Goal: Task Accomplishment & Management: Manage account settings

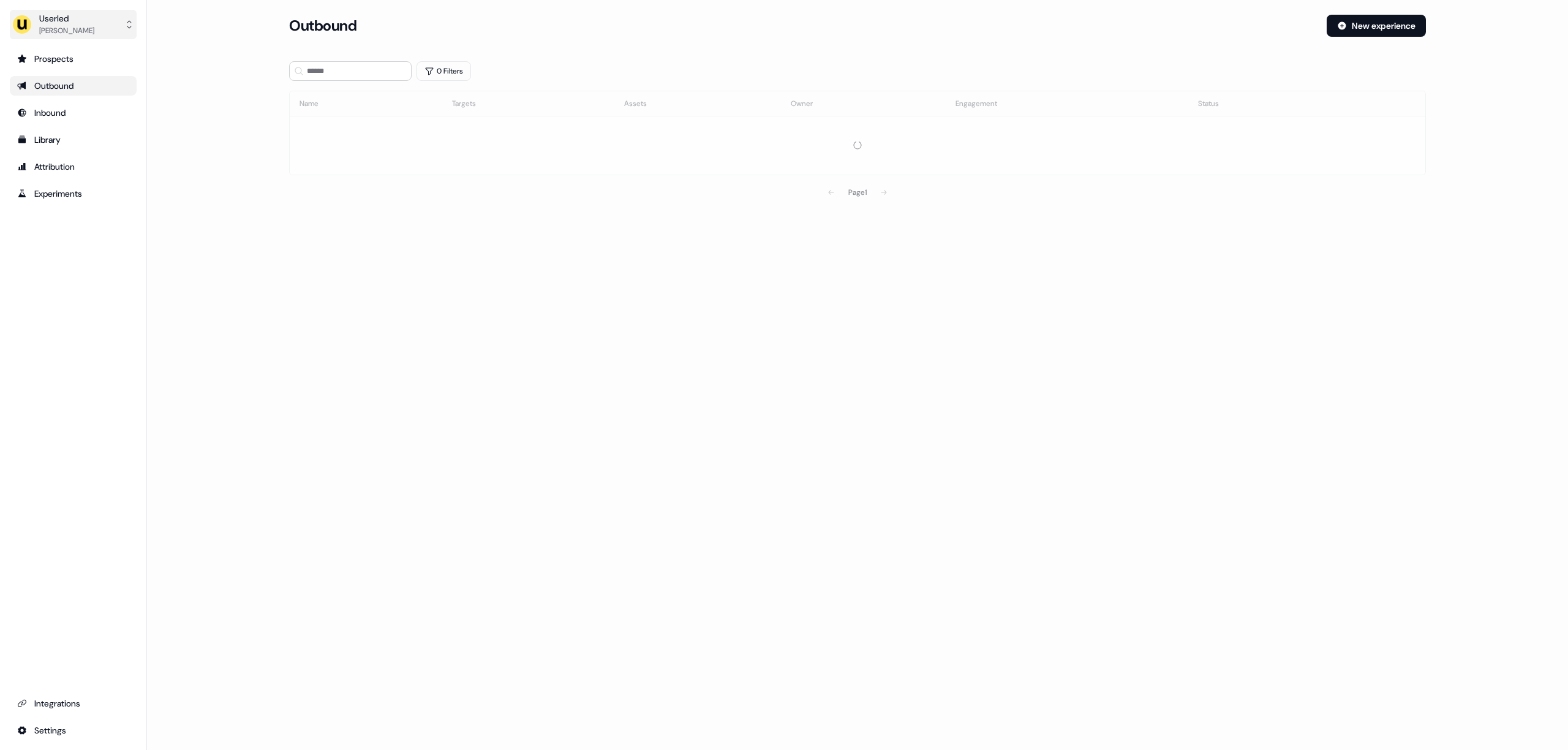
click at [68, 22] on div "Userled" at bounding box center [67, 18] width 55 height 12
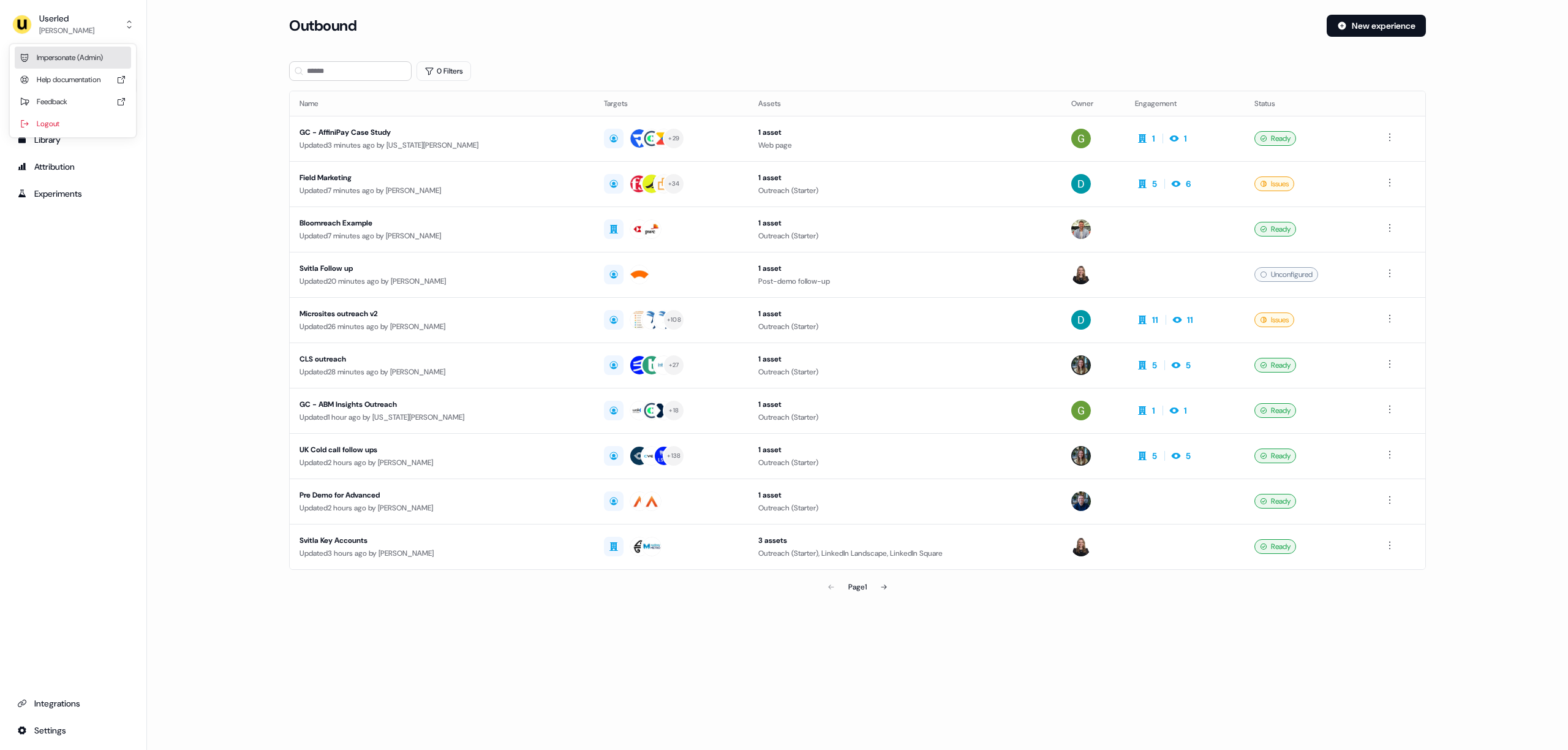
click at [83, 55] on div "Impersonate (Admin)" at bounding box center [73, 57] width 116 height 22
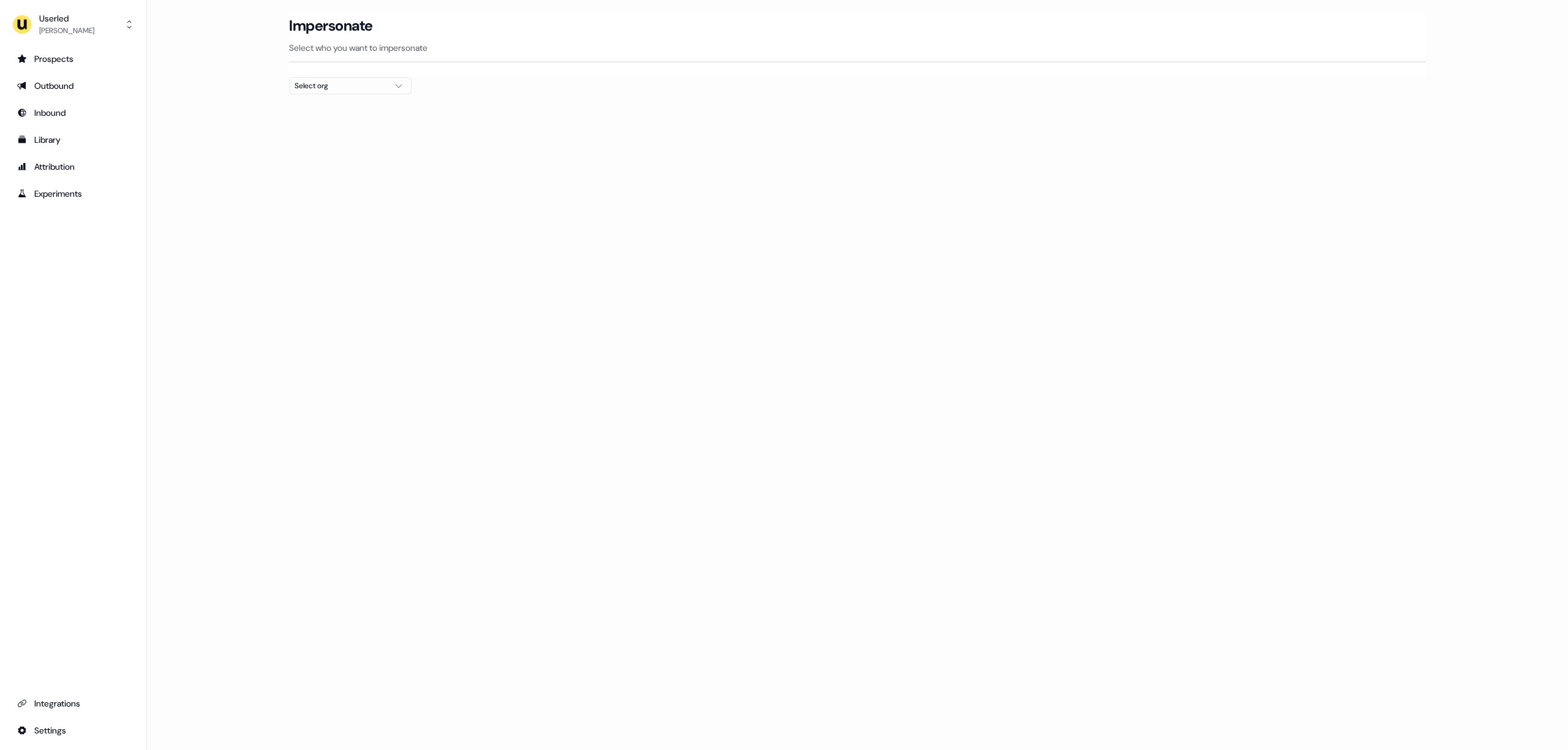
click at [315, 87] on div "Select org" at bounding box center [341, 86] width 92 height 12
type input "****"
click at [313, 128] on div "Moss" at bounding box center [350, 130] width 121 height 20
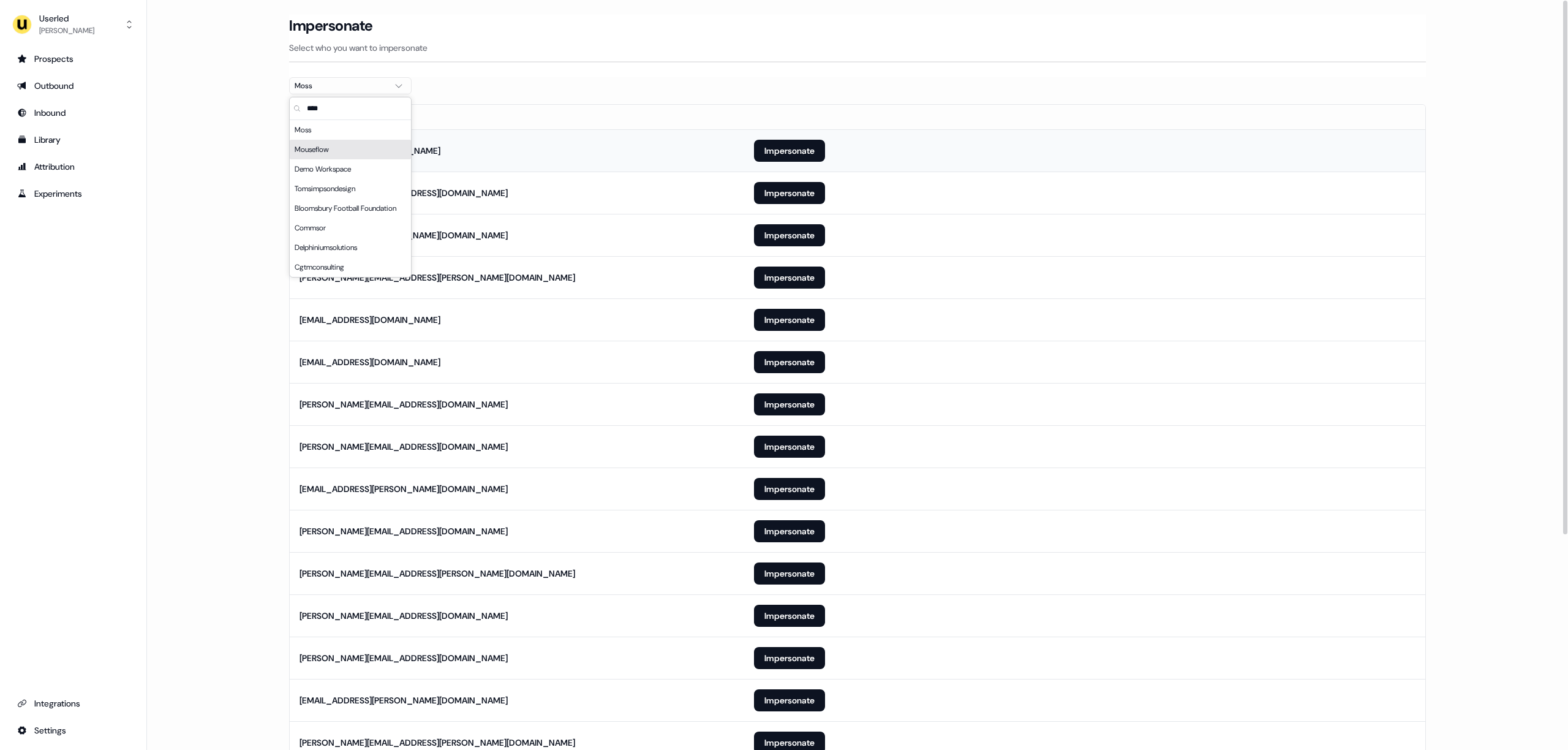
click at [572, 132] on td "[EMAIL_ADDRESS][DOMAIN_NAME]" at bounding box center [517, 150] width 455 height 42
click at [788, 147] on button "Impersonate" at bounding box center [789, 150] width 71 height 22
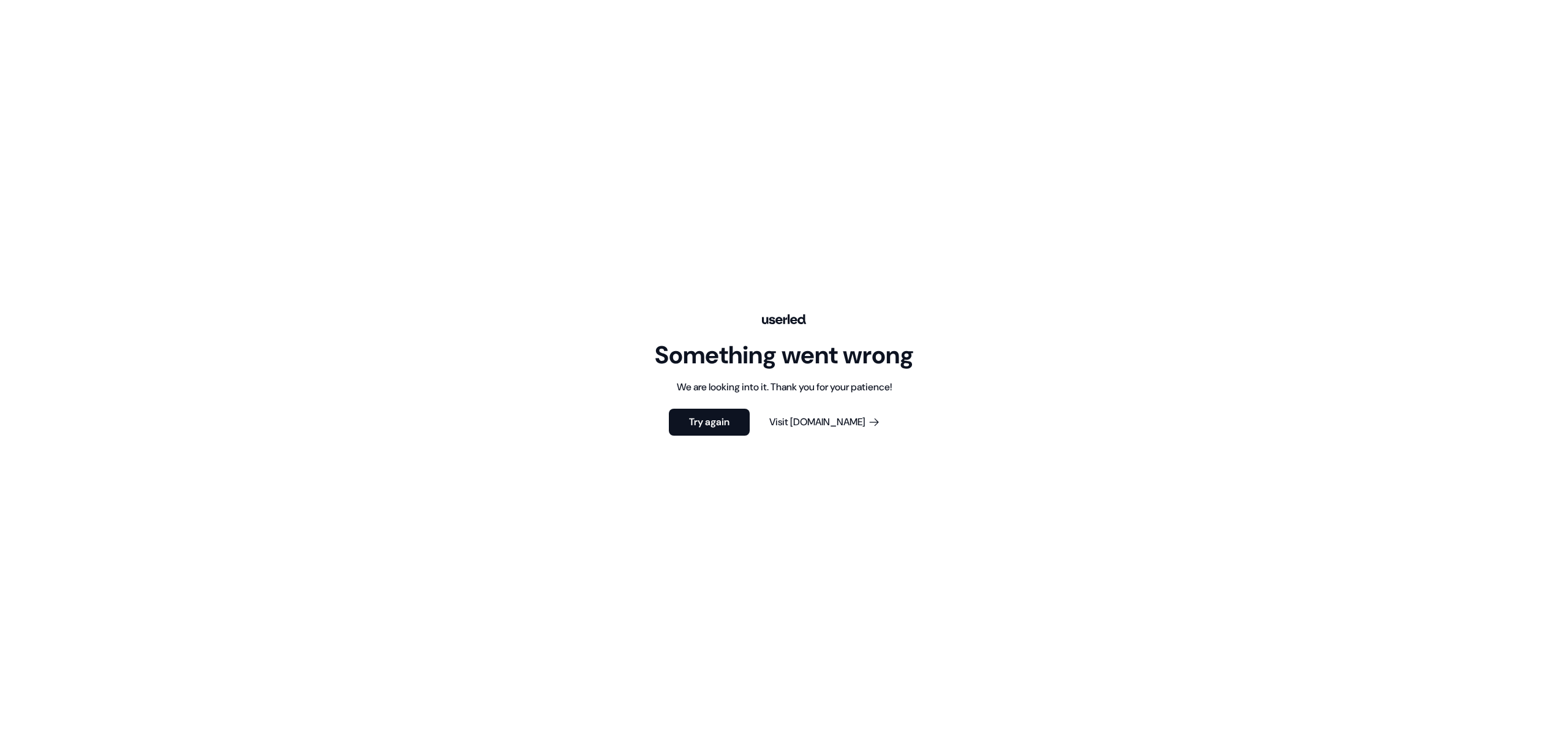
click at [563, 241] on div "Something went wrong We are looking into it. Thank you for your patience! Try a…" at bounding box center [784, 375] width 1568 height 750
